Goal: Task Accomplishment & Management: Use online tool/utility

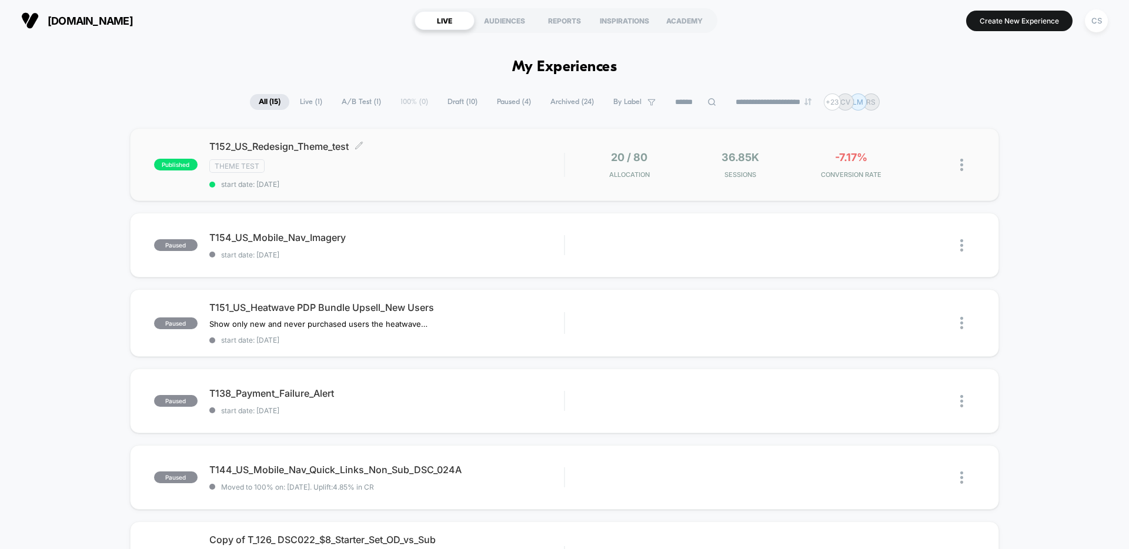
click at [478, 177] on div "T152_US_Redesign_Theme_test Click to edit experience details Click to edit expe…" at bounding box center [386, 165] width 355 height 48
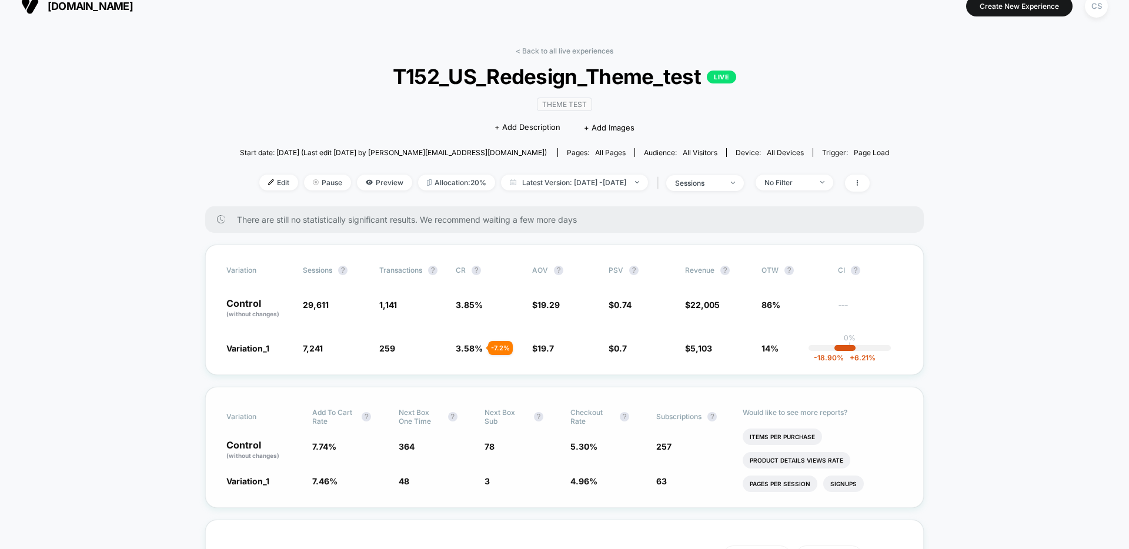
scroll to position [22, 0]
